Goal: Transaction & Acquisition: Purchase product/service

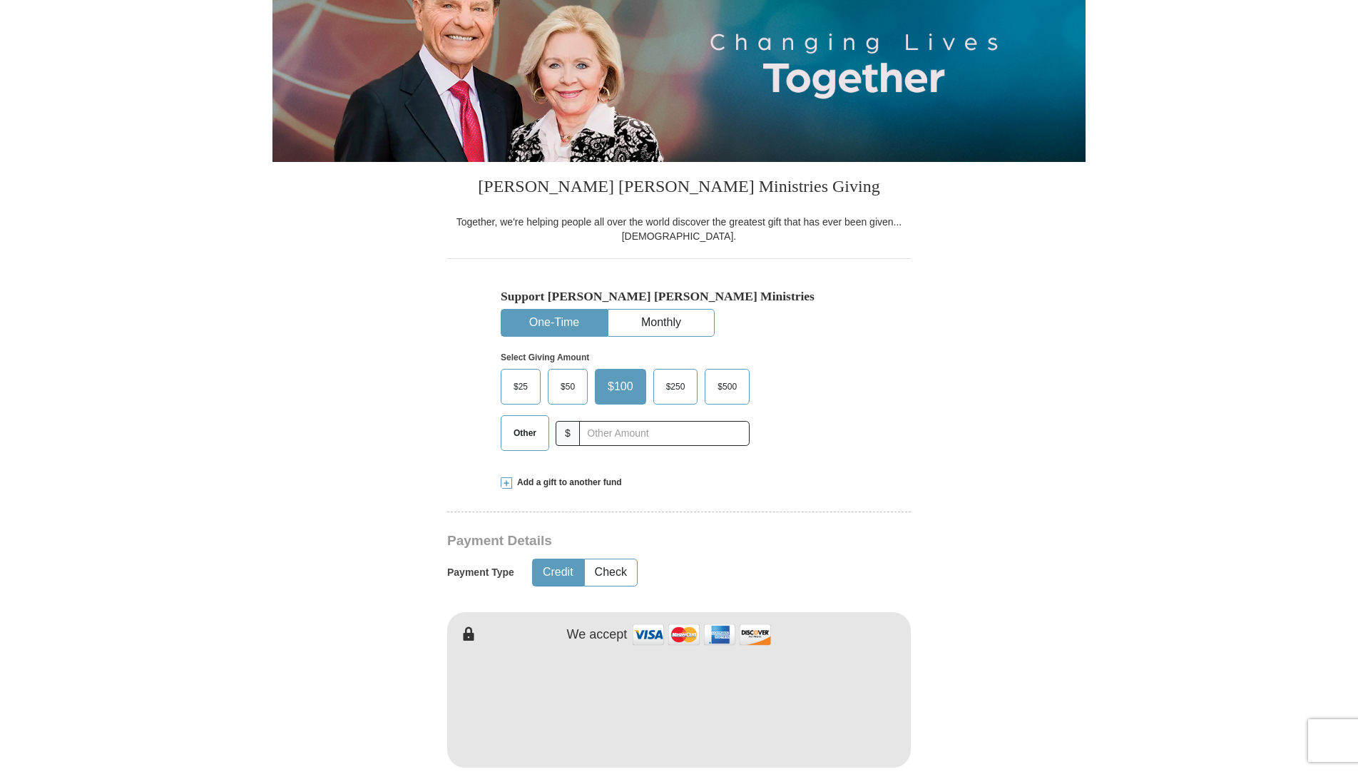
scroll to position [214, 0]
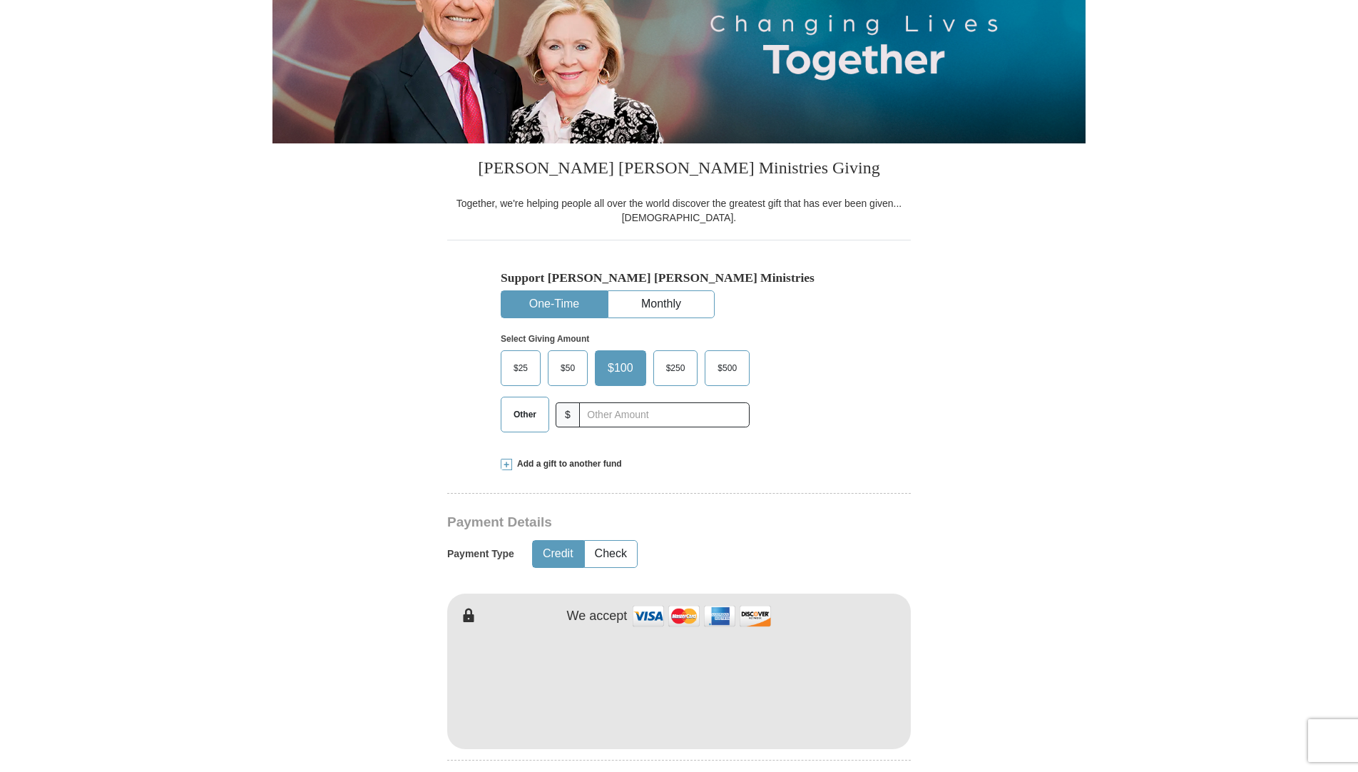
click at [559, 359] on span "$50" at bounding box center [568, 367] width 29 height 21
click at [0, 0] on input "$50" at bounding box center [0, 0] width 0 height 0
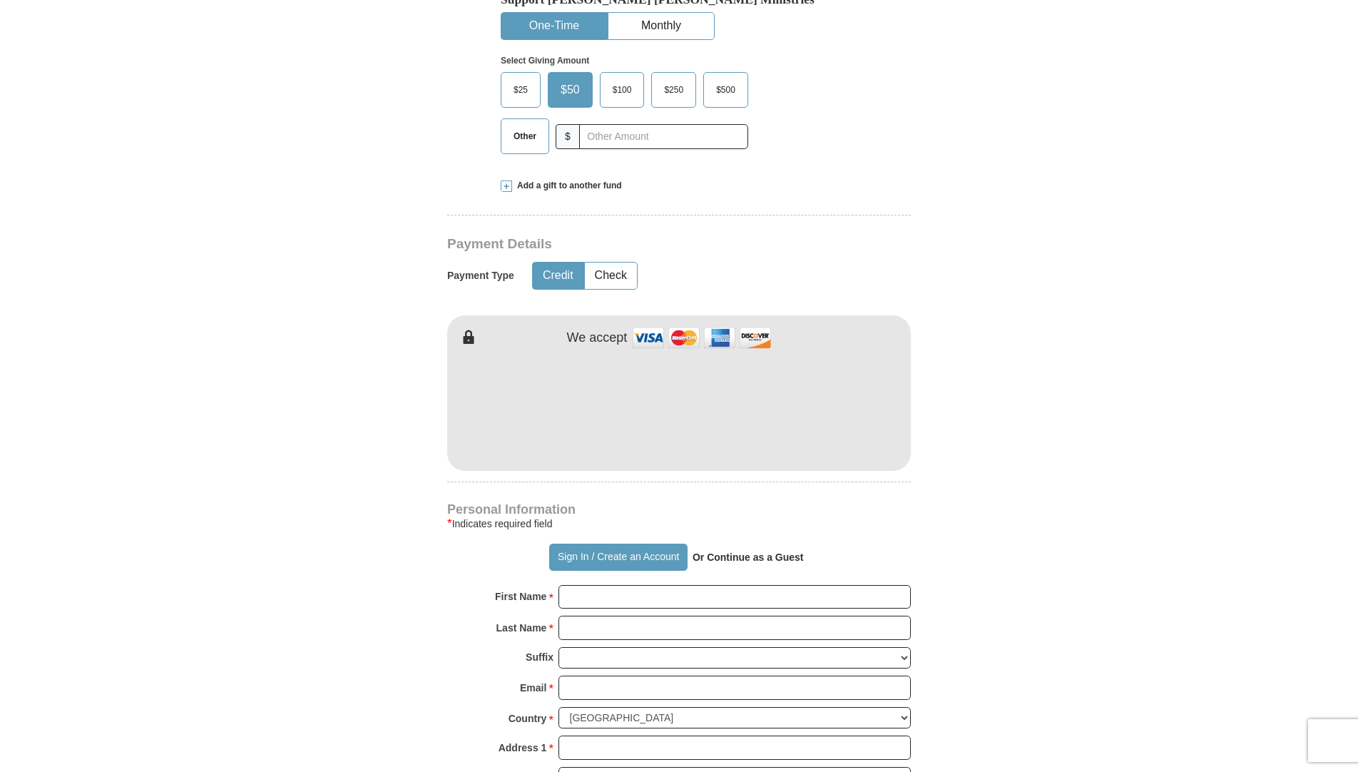
scroll to position [499, 0]
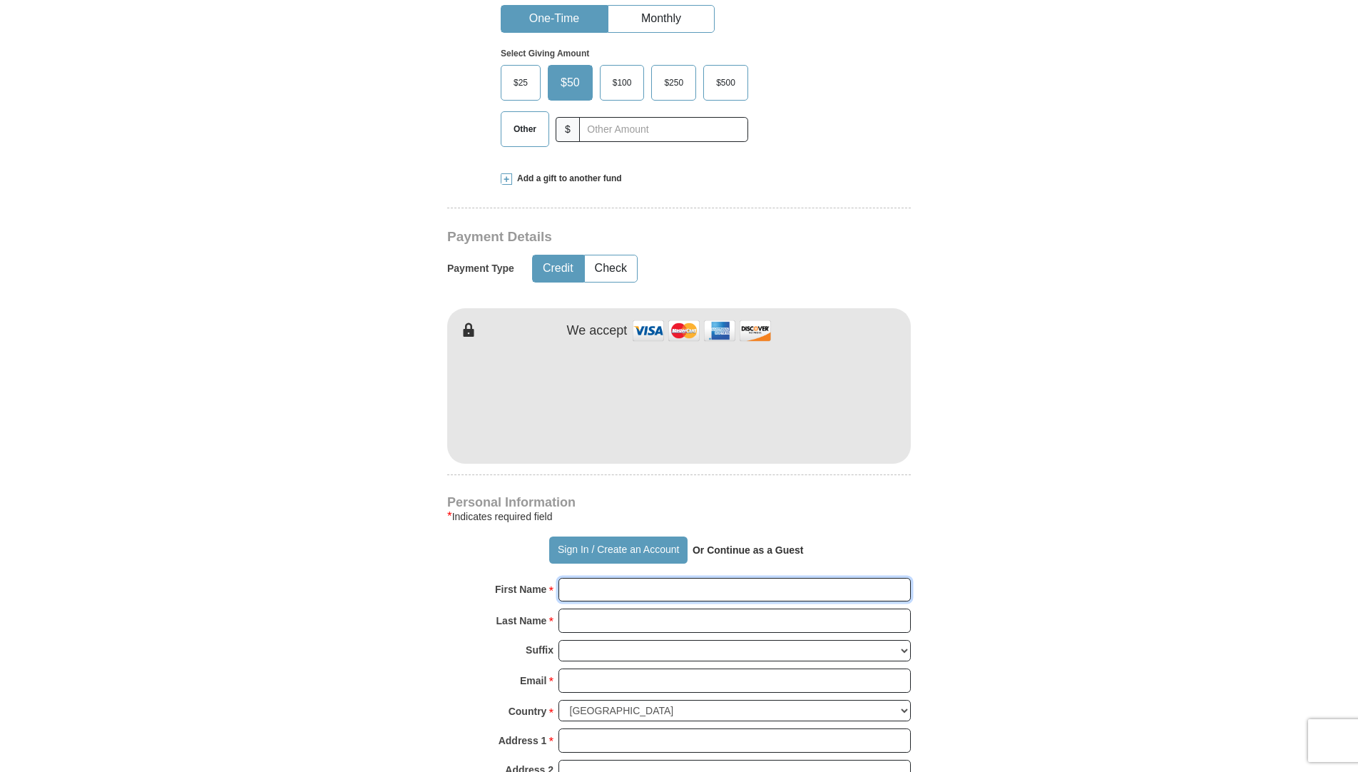
click at [591, 595] on input "First Name *" at bounding box center [735, 590] width 352 height 24
type input "LIVING WORD"
type input "[DEMOGRAPHIC_DATA]"
type input "[DOMAIN_NAME][EMAIL_ADDRESS][DOMAIN_NAME]"
type input "[STREET_ADDRESS][PERSON_NAME]"
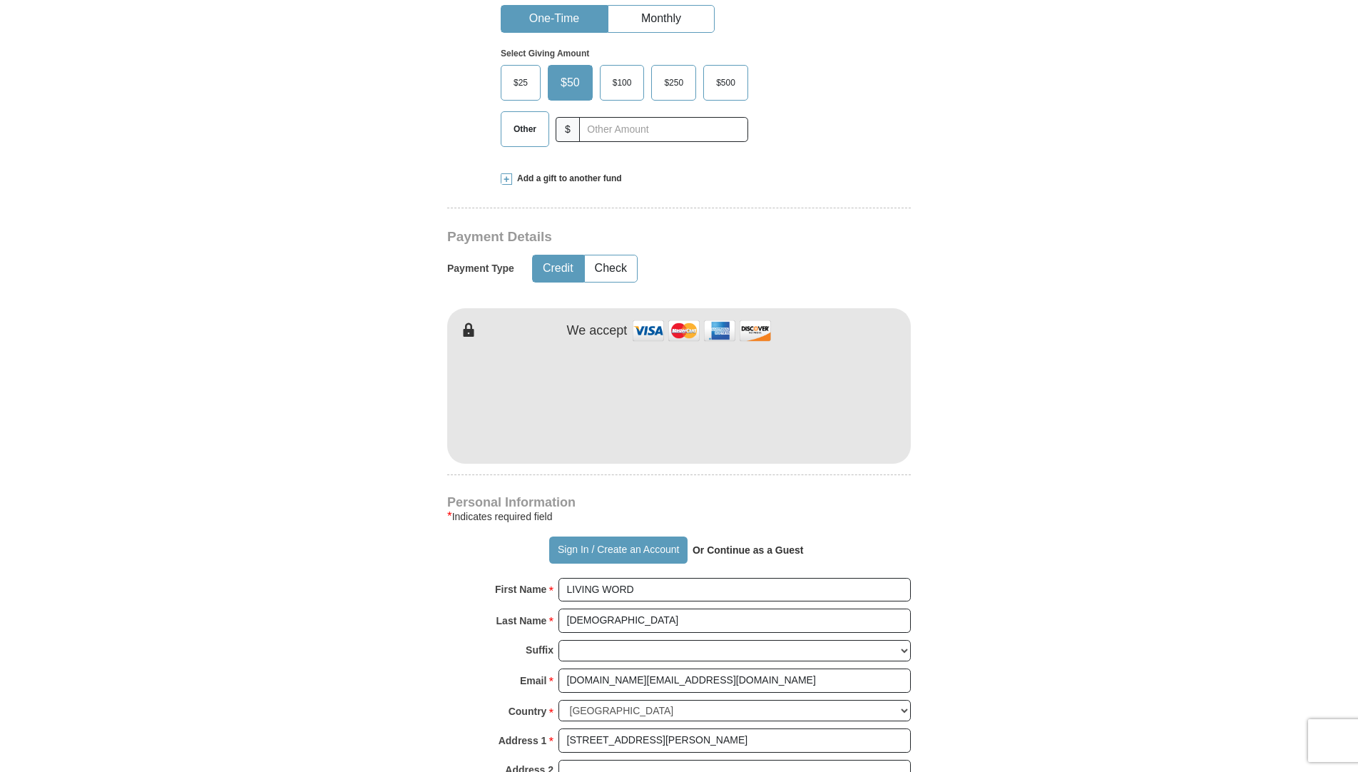
type input "GARLAND"
select select "[GEOGRAPHIC_DATA]"
type input "75041"
type input "4693714655"
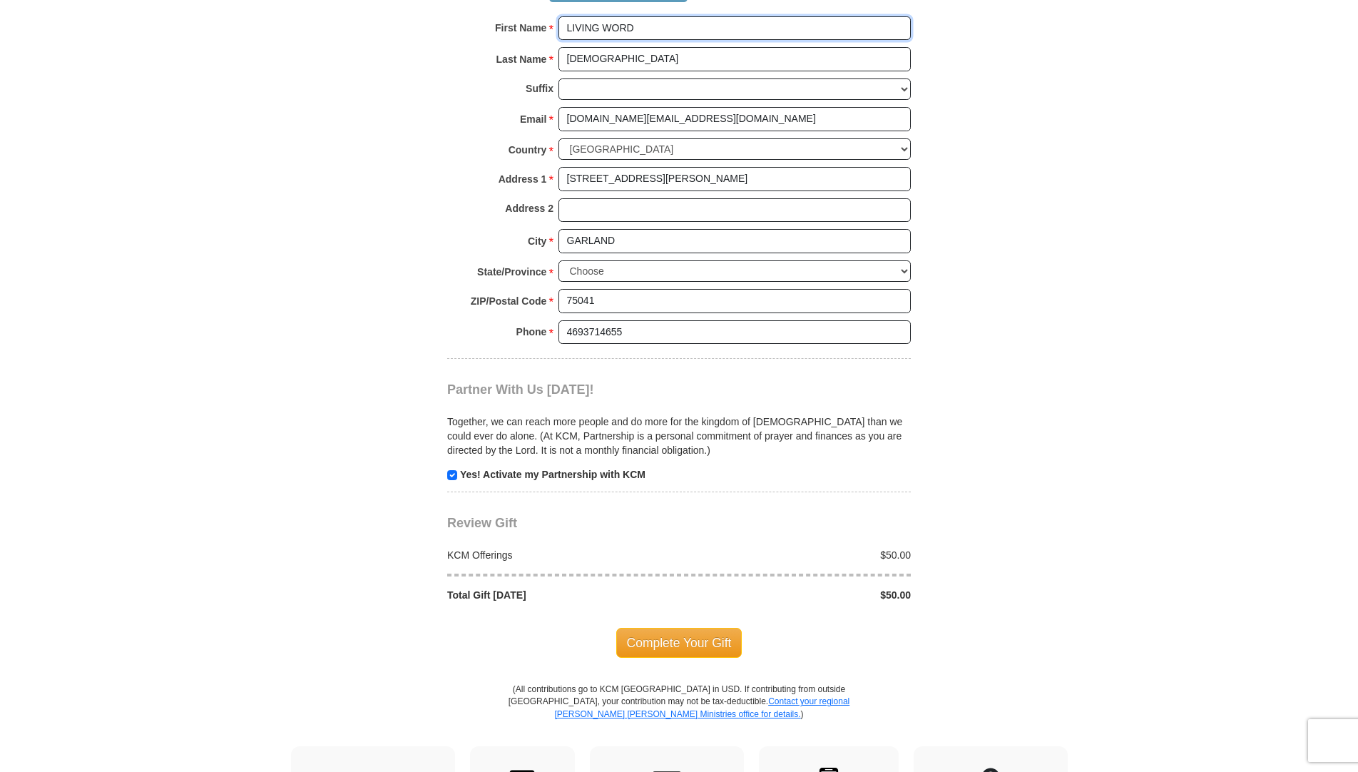
scroll to position [1070, 0]
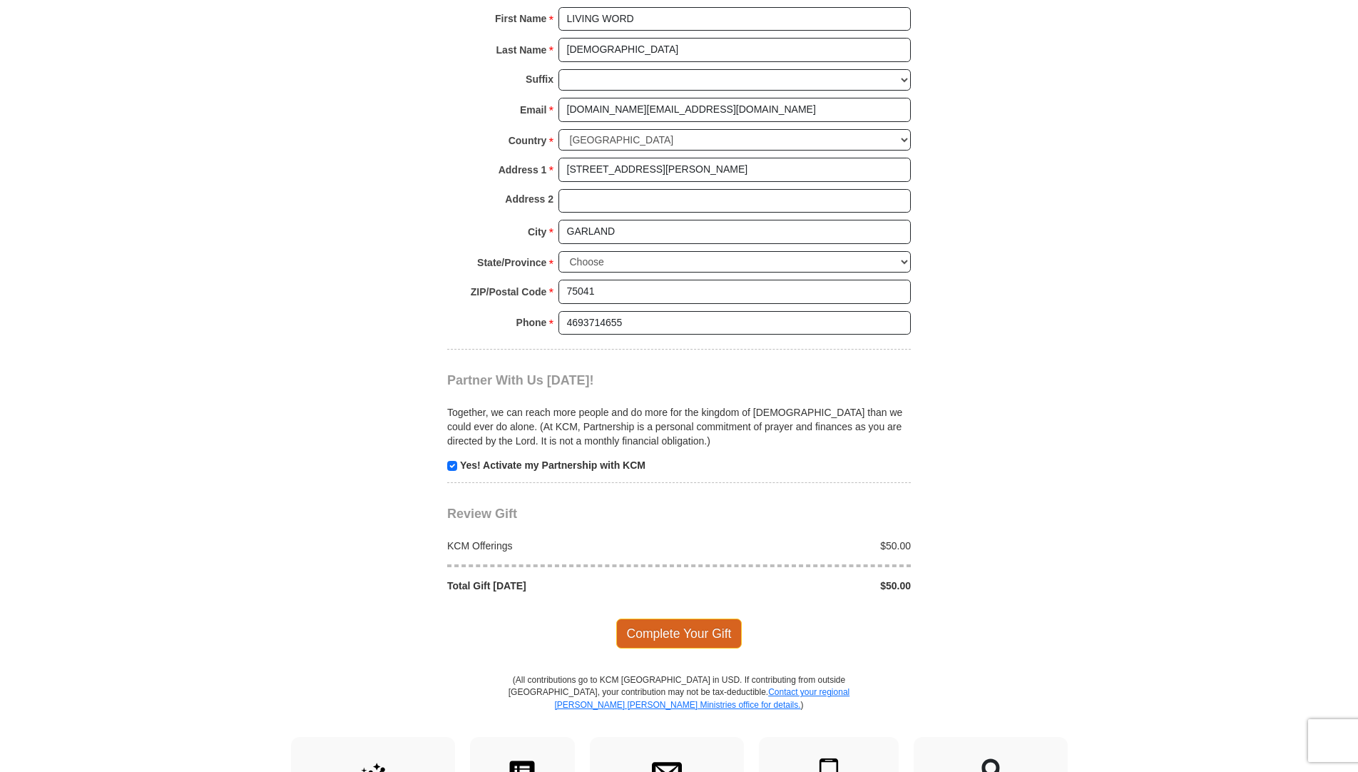
click at [704, 640] on span "Complete Your Gift" at bounding box center [679, 633] width 126 height 30
